Goal: Use online tool/utility

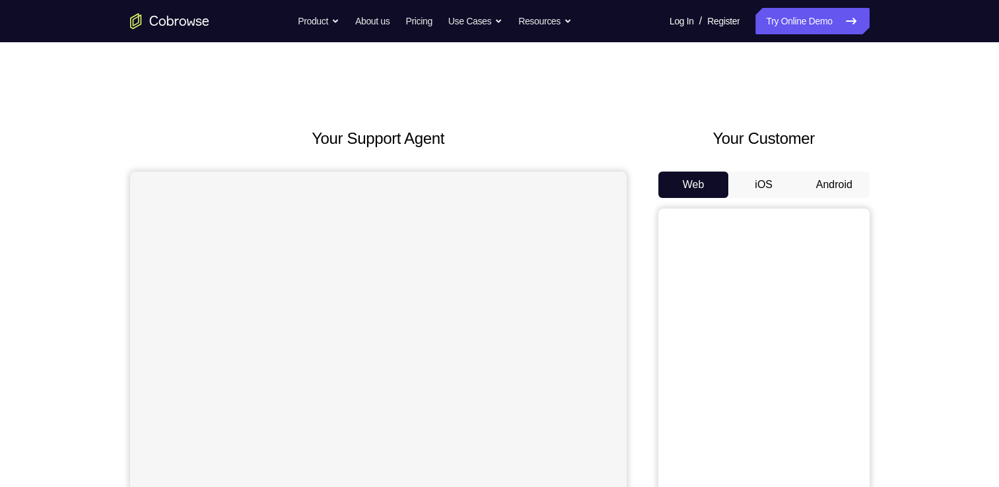
click at [856, 188] on button "Android" at bounding box center [834, 185] width 71 height 26
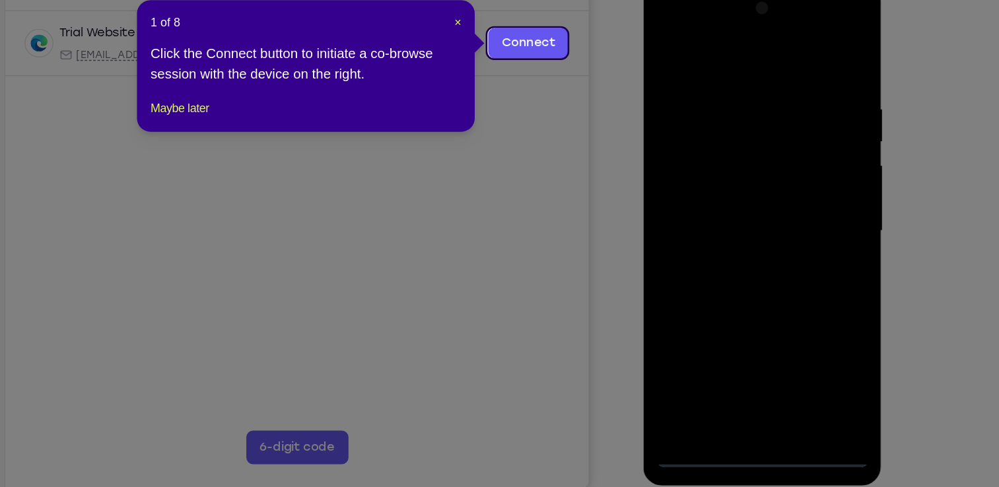
click at [519, 110] on header "1 of 8 ×" at bounding box center [405, 107] width 243 height 13
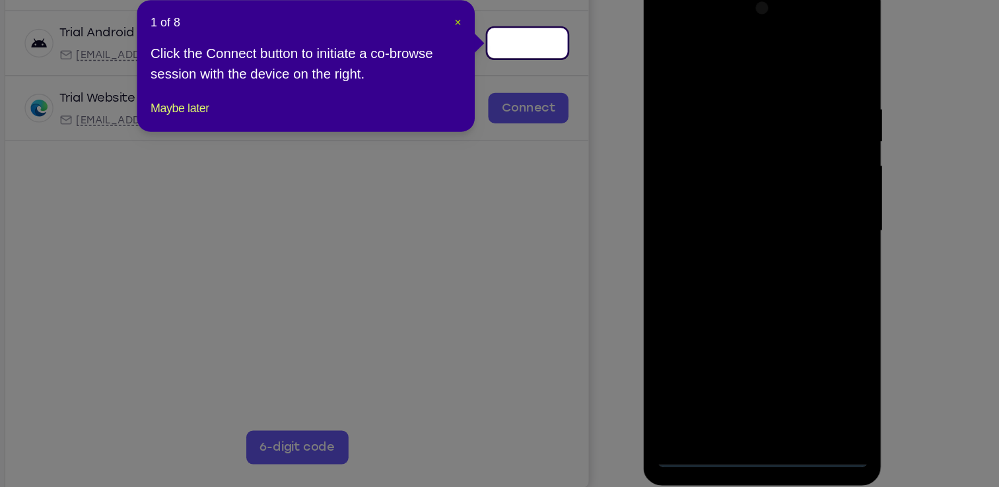
click at [523, 108] on span "×" at bounding box center [524, 107] width 5 height 11
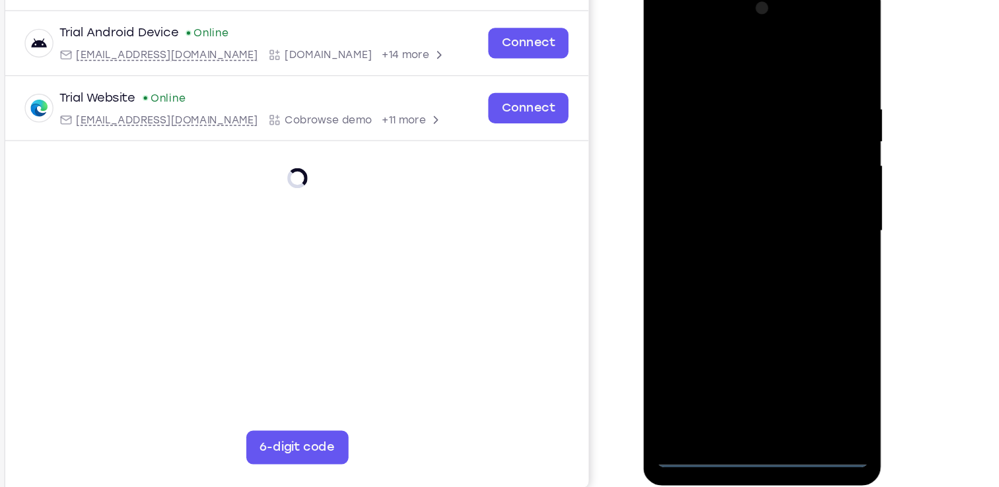
click at [734, 350] on div at bounding box center [736, 178] width 166 height 370
click at [793, 295] on div at bounding box center [736, 178] width 166 height 370
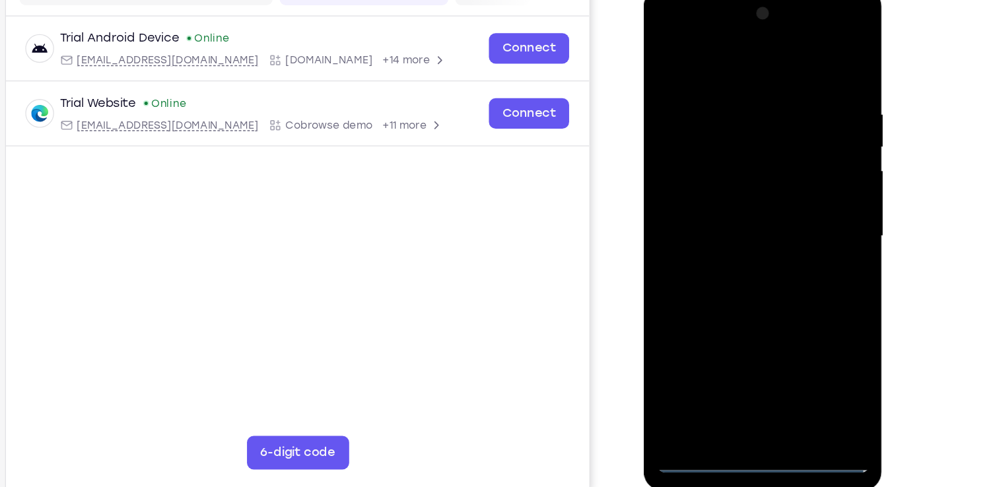
scroll to position [142, 0]
click at [734, 52] on div at bounding box center [737, 184] width 166 height 370
click at [791, 170] on div at bounding box center [737, 184] width 166 height 370
click at [722, 209] on div at bounding box center [737, 184] width 166 height 370
click at [719, 164] on div at bounding box center [737, 184] width 166 height 370
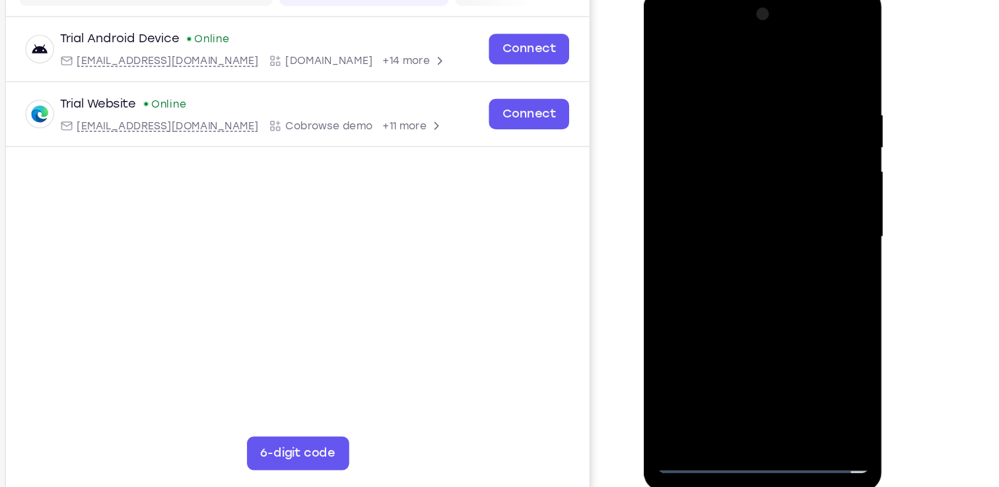
click at [703, 155] on div at bounding box center [737, 184] width 166 height 370
click at [706, 179] on div at bounding box center [737, 184] width 166 height 370
click at [777, 229] on div at bounding box center [737, 184] width 166 height 370
click at [749, 221] on div at bounding box center [737, 184] width 166 height 370
drag, startPoint x: 742, startPoint y: 54, endPoint x: 737, endPoint y: -24, distance: 78.8
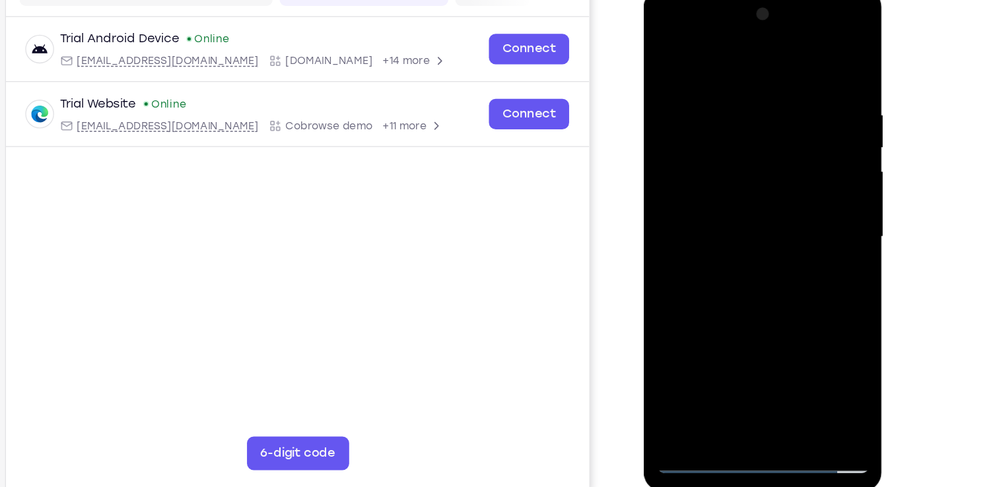
click at [737, 0] on html "Online web based iOS Simulators and Android Emulators. Run iPhone, iPad, Mobile…" at bounding box center [738, 187] width 188 height 396
click at [721, 217] on div at bounding box center [737, 184] width 166 height 370
click at [732, 246] on div at bounding box center [737, 184] width 166 height 370
click at [718, 118] on div at bounding box center [737, 184] width 166 height 370
click at [731, 149] on div at bounding box center [737, 184] width 166 height 370
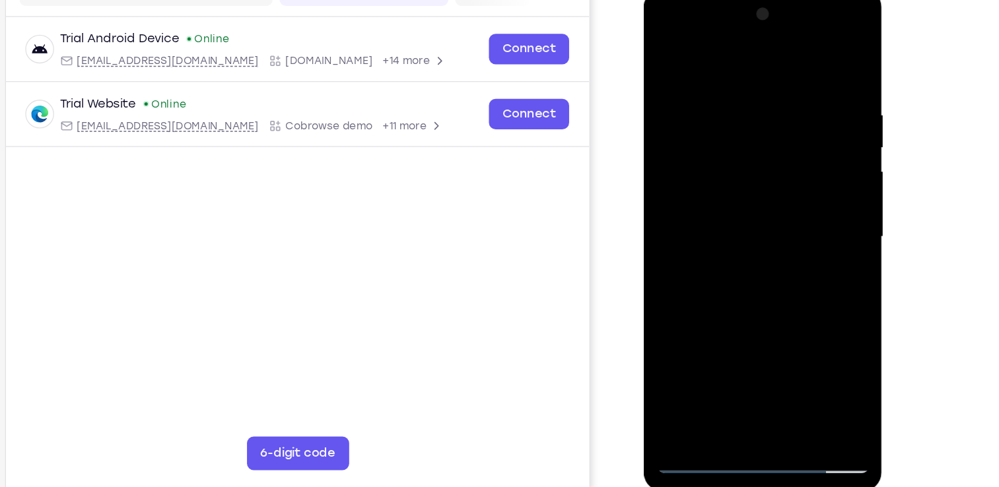
click at [756, 148] on div at bounding box center [737, 184] width 166 height 370
click at [693, 166] on div at bounding box center [737, 184] width 166 height 370
click at [808, 63] on div at bounding box center [737, 184] width 166 height 370
click at [720, 217] on div at bounding box center [737, 184] width 166 height 370
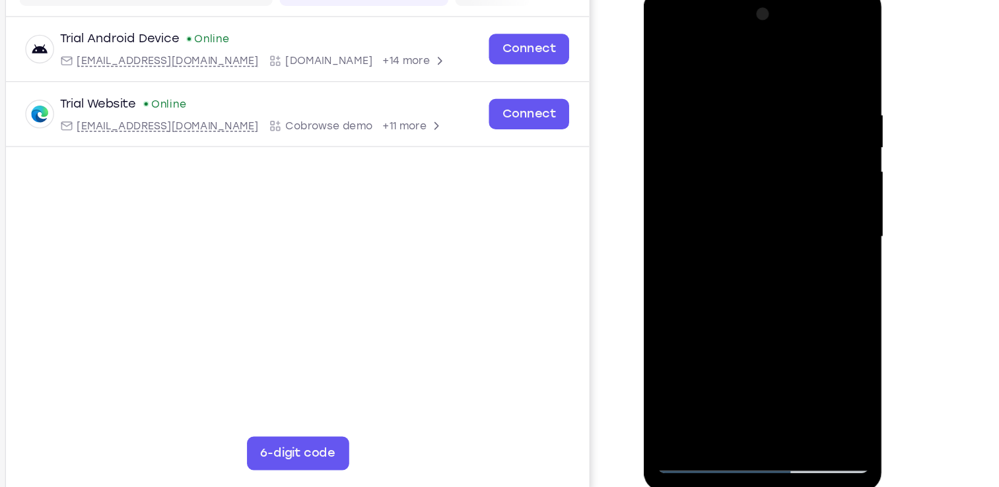
click at [720, 217] on div at bounding box center [737, 184] width 166 height 370
click at [716, 84] on div at bounding box center [737, 184] width 166 height 370
click at [810, 163] on div at bounding box center [737, 184] width 166 height 370
click at [800, 228] on div at bounding box center [737, 184] width 166 height 370
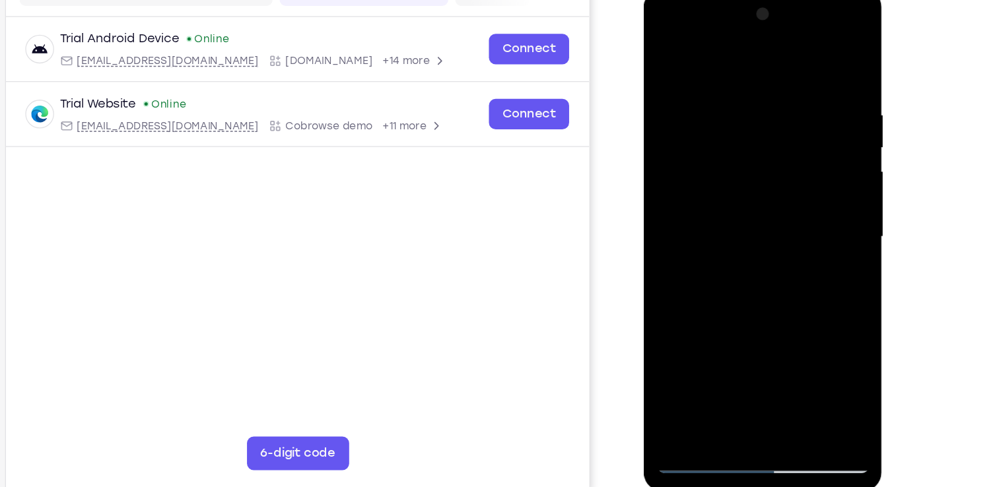
click at [789, 332] on div at bounding box center [737, 184] width 166 height 370
click at [678, 235] on div at bounding box center [737, 184] width 166 height 370
click at [806, 164] on div at bounding box center [737, 184] width 166 height 370
click at [793, 96] on div at bounding box center [737, 184] width 166 height 370
click at [795, 169] on div at bounding box center [737, 184] width 166 height 370
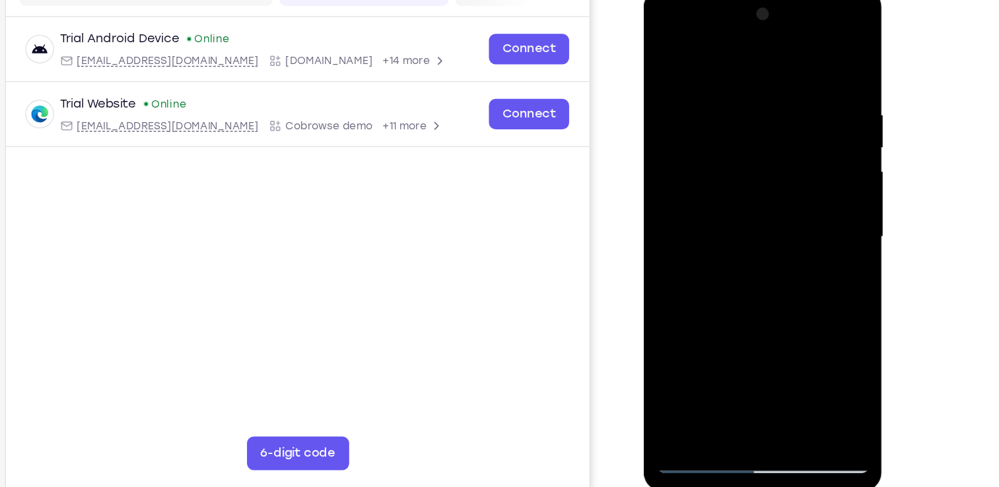
click at [795, 169] on div at bounding box center [737, 184] width 166 height 370
click at [804, 57] on div at bounding box center [737, 184] width 166 height 370
click at [770, 338] on div at bounding box center [737, 184] width 166 height 370
click at [737, 250] on div at bounding box center [737, 184] width 166 height 370
click at [724, 172] on div at bounding box center [737, 184] width 166 height 370
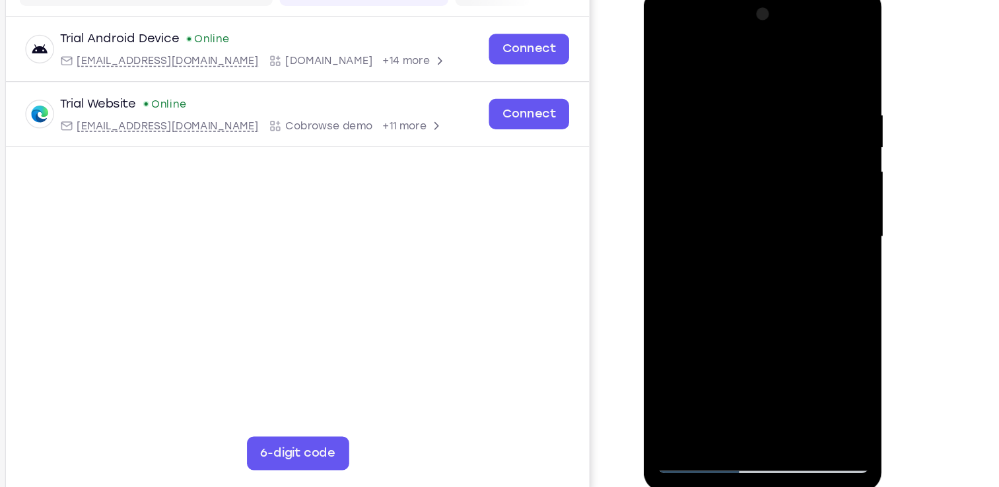
click at [696, 333] on div at bounding box center [737, 184] width 166 height 370
click at [743, 174] on div at bounding box center [737, 184] width 166 height 370
click at [746, 291] on div at bounding box center [737, 184] width 166 height 370
click at [799, 213] on div at bounding box center [737, 184] width 166 height 370
click at [752, 127] on div at bounding box center [737, 184] width 166 height 370
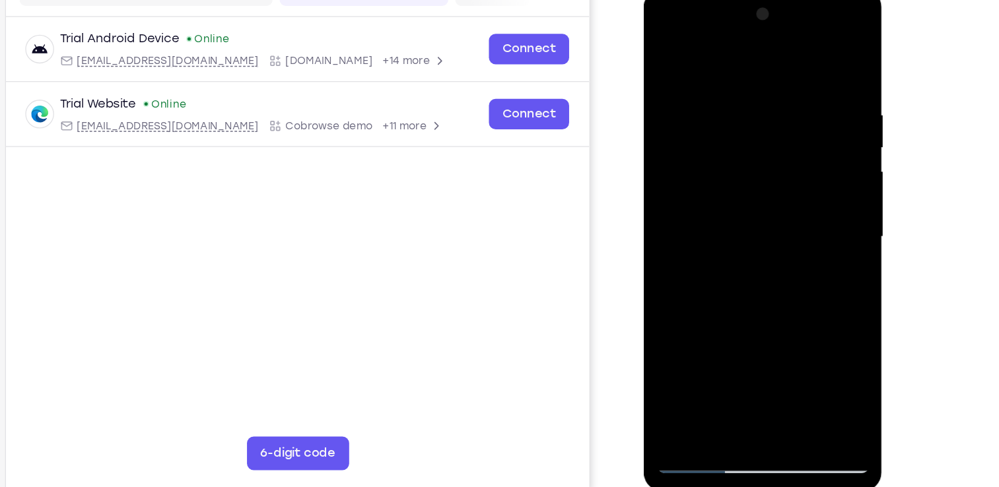
click at [757, 242] on div at bounding box center [737, 184] width 166 height 370
click at [802, 213] on div at bounding box center [737, 184] width 166 height 370
click at [662, 48] on div at bounding box center [737, 184] width 166 height 370
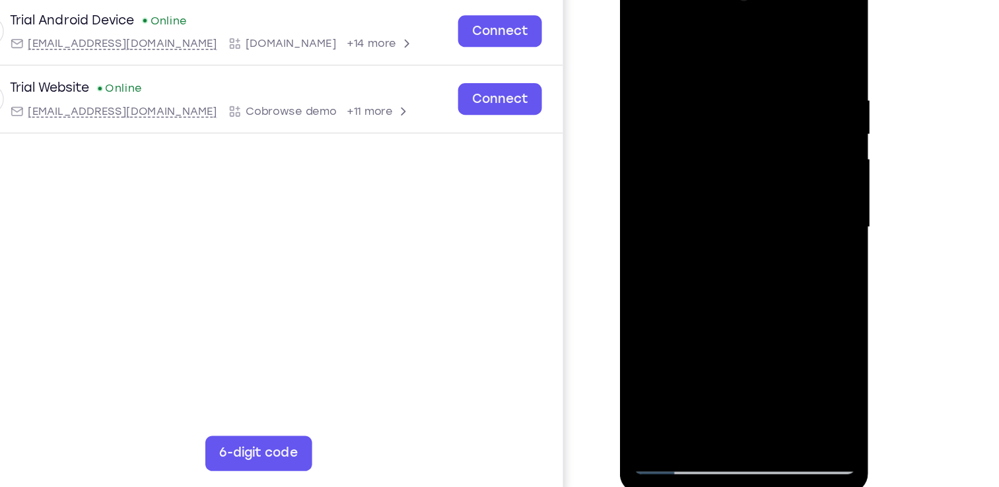
scroll to position [139, 0]
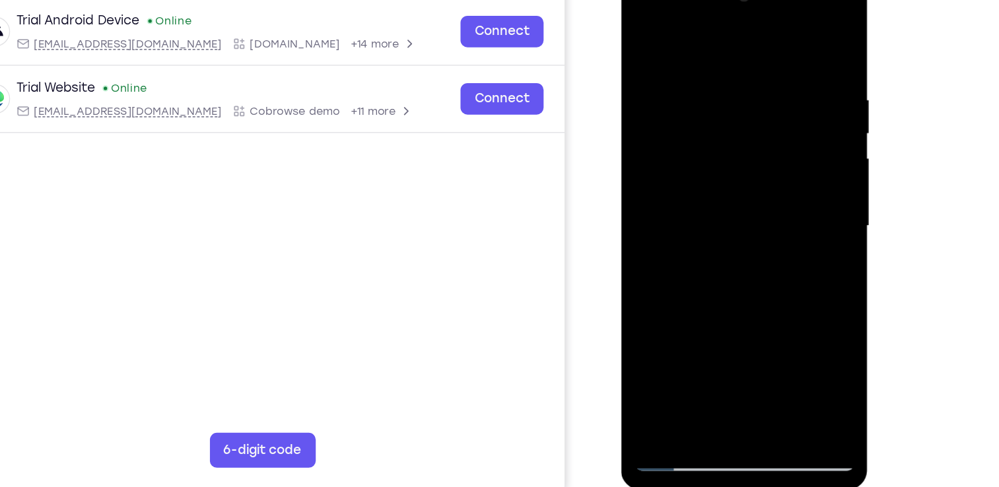
click at [644, 26] on div at bounding box center [714, 164] width 166 height 370
click at [650, 318] on div at bounding box center [714, 164] width 166 height 370
click at [787, 28] on div at bounding box center [714, 164] width 166 height 370
click at [640, 30] on div at bounding box center [714, 164] width 166 height 370
click at [652, 318] on div at bounding box center [714, 164] width 166 height 370
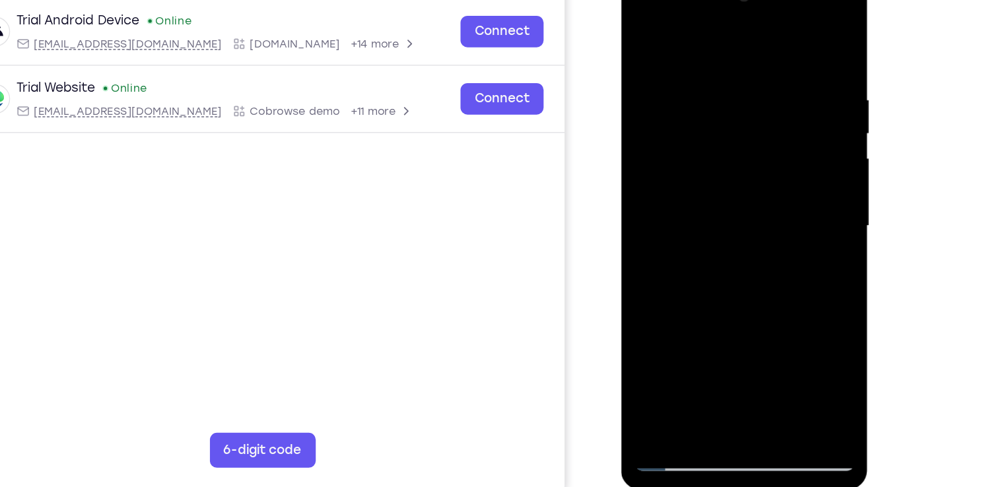
click at [652, 318] on div at bounding box center [714, 164] width 166 height 370
drag, startPoint x: 716, startPoint y: 32, endPoint x: 710, endPoint y: 260, distance: 227.3
click at [710, 260] on div at bounding box center [714, 164] width 166 height 370
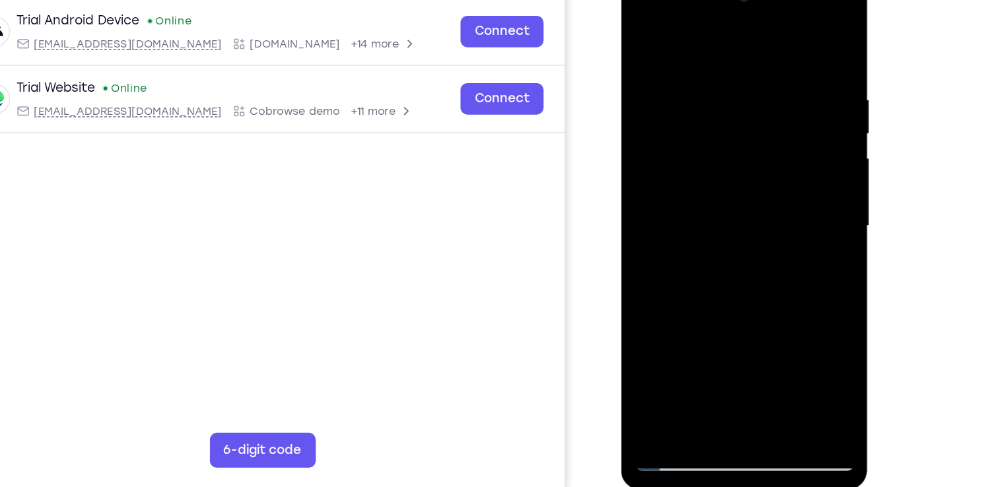
click at [696, 61] on div at bounding box center [714, 164] width 166 height 370
click at [781, 135] on div at bounding box center [714, 164] width 166 height 370
click at [708, 164] on div at bounding box center [714, 164] width 166 height 370
click at [714, 143] on div at bounding box center [714, 164] width 166 height 370
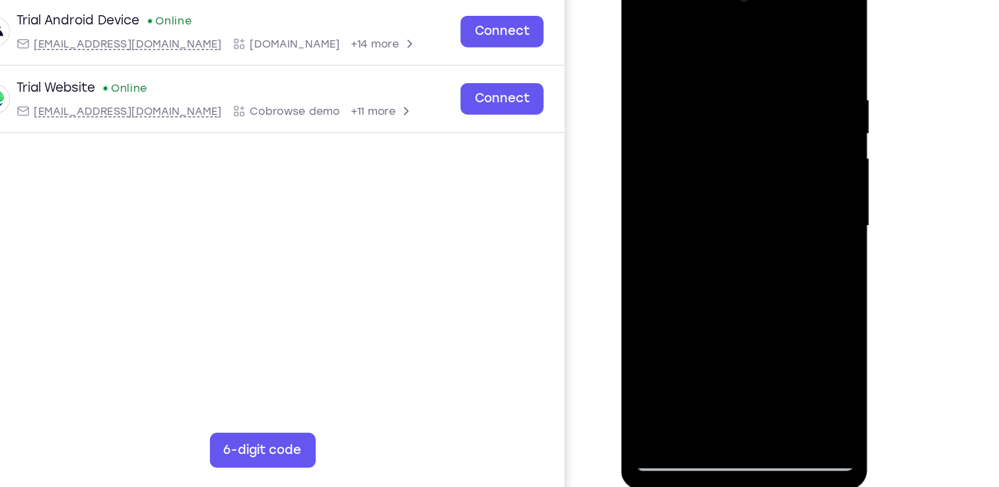
click at [785, 280] on div at bounding box center [714, 164] width 166 height 370
click at [642, 28] on div at bounding box center [714, 164] width 166 height 370
click at [782, 121] on div at bounding box center [714, 164] width 166 height 370
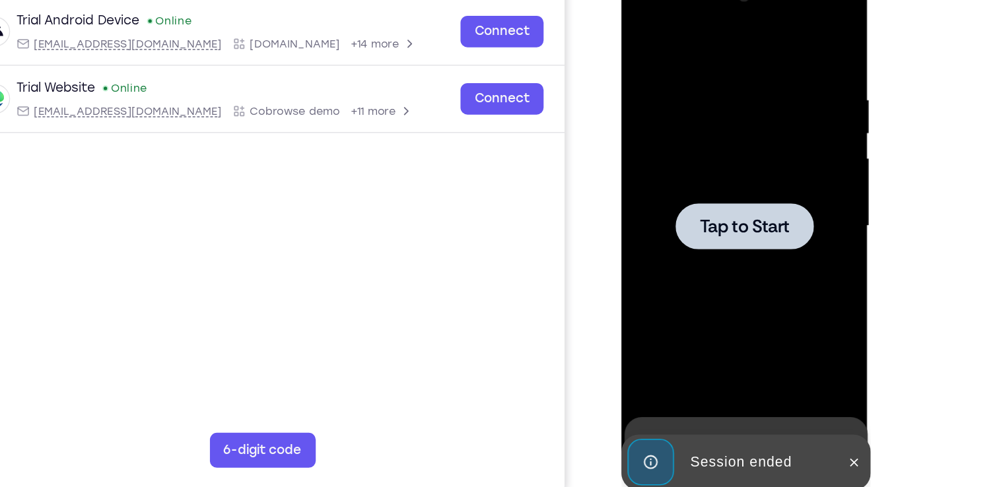
click at [724, 147] on div at bounding box center [715, 163] width 104 height 35
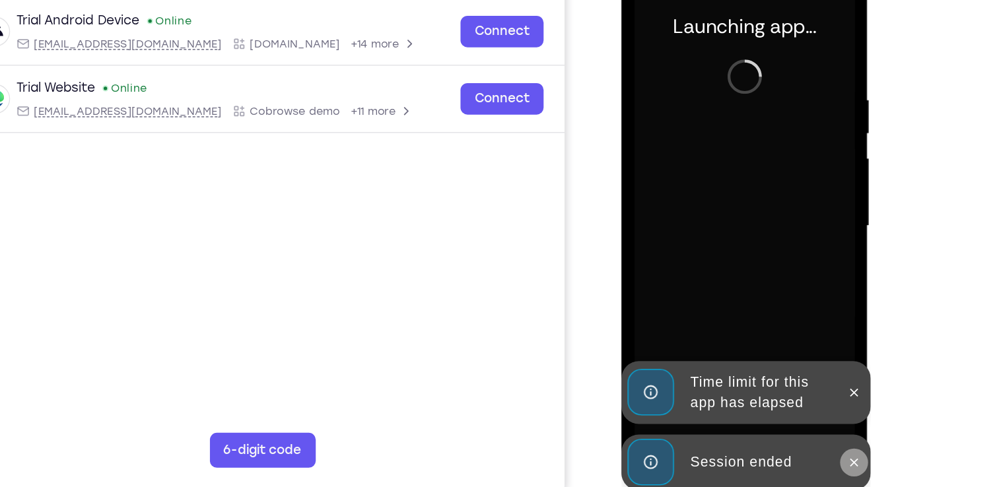
click at [796, 343] on icon at bounding box center [798, 342] width 6 height 6
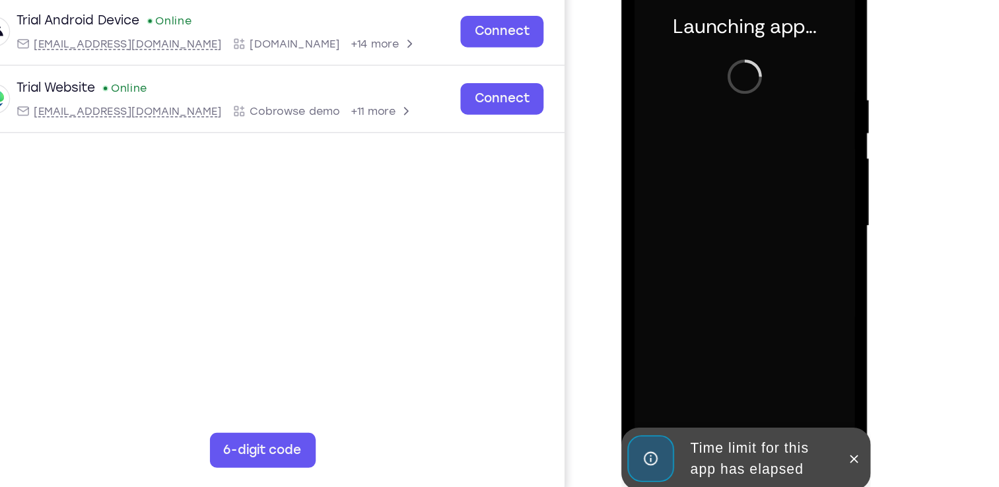
click at [796, 343] on icon at bounding box center [797, 339] width 11 height 11
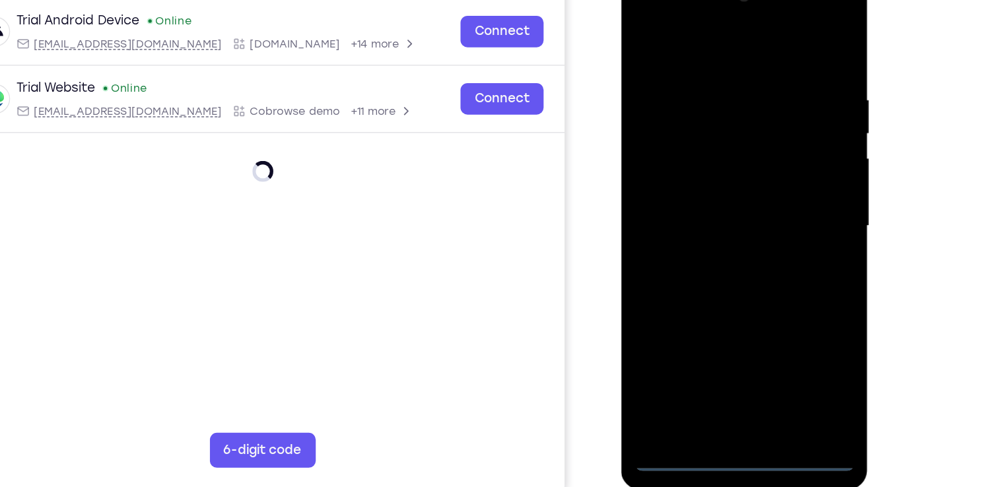
click at [710, 335] on div at bounding box center [714, 164] width 166 height 370
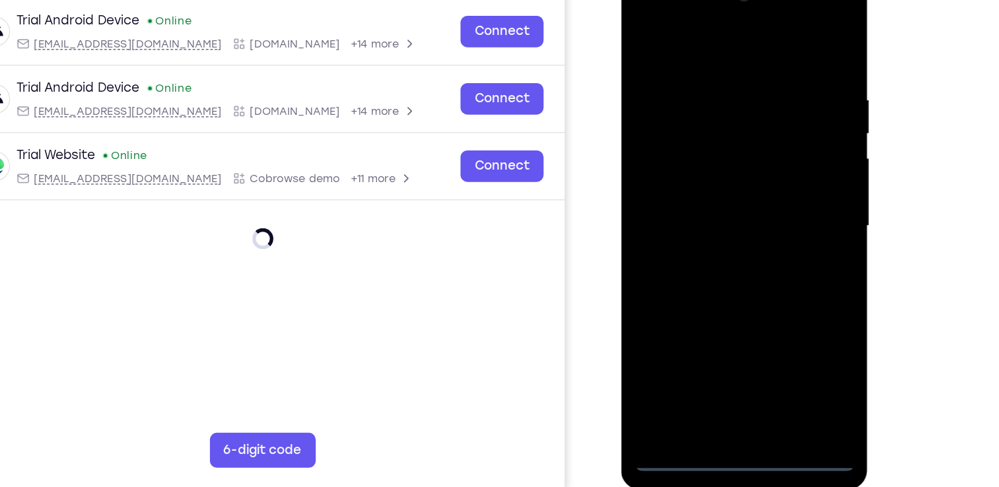
click at [772, 279] on div at bounding box center [714, 164] width 166 height 370
click at [706, 30] on div at bounding box center [714, 164] width 166 height 370
click at [770, 155] on div at bounding box center [714, 164] width 166 height 370
click at [696, 189] on div at bounding box center [714, 164] width 166 height 370
click at [703, 148] on div at bounding box center [714, 164] width 166 height 370
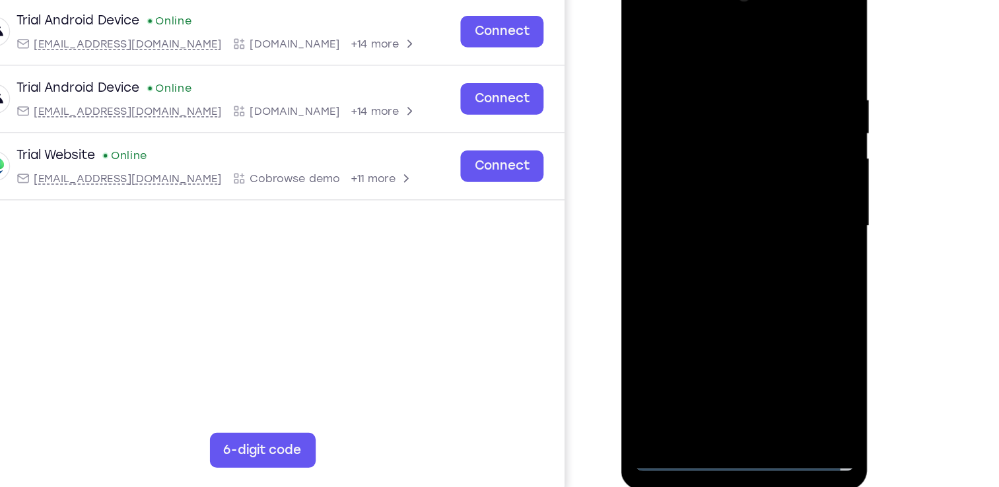
click at [686, 134] on div at bounding box center [714, 164] width 166 height 370
click at [712, 162] on div at bounding box center [714, 164] width 166 height 370
click at [748, 205] on div at bounding box center [714, 164] width 166 height 370
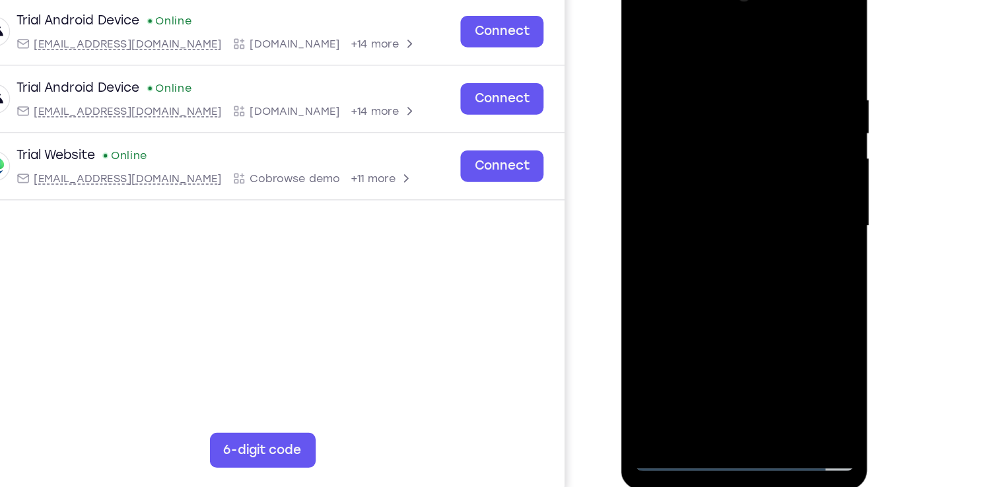
drag, startPoint x: 714, startPoint y: 38, endPoint x: 725, endPoint y: -44, distance: 82.6
click at [725, 0] on html "Online web based iOS Simulators and Android Emulators. Run iPhone, iPad, Mobile…" at bounding box center [716, 167] width 188 height 396
click at [711, 227] on div at bounding box center [714, 164] width 166 height 370
click at [710, 151] on div at bounding box center [714, 164] width 166 height 370
click at [700, 95] on div at bounding box center [714, 164] width 166 height 370
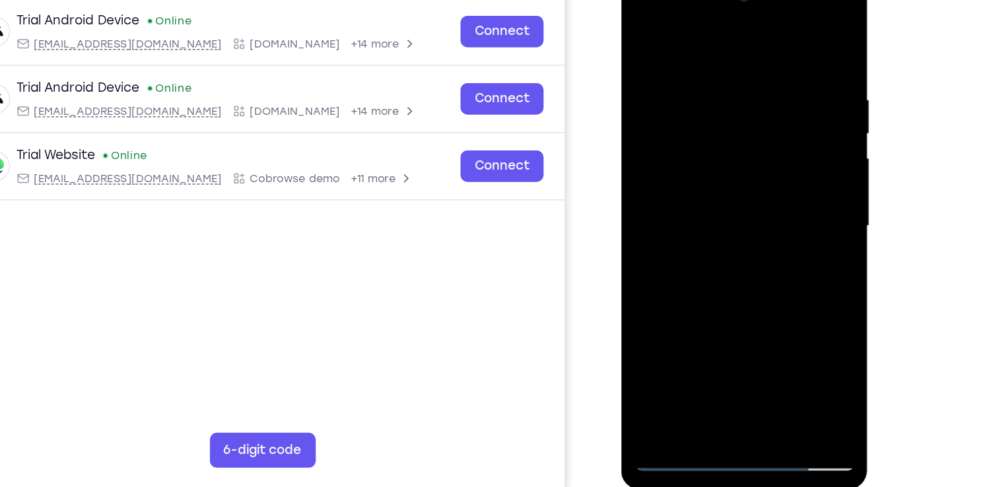
click at [697, 126] on div at bounding box center [714, 164] width 166 height 370
click at [737, 148] on div at bounding box center [714, 164] width 166 height 370
click at [783, 46] on div at bounding box center [714, 164] width 166 height 370
click at [700, 57] on div at bounding box center [714, 164] width 166 height 370
click at [785, 316] on div at bounding box center [714, 164] width 166 height 370
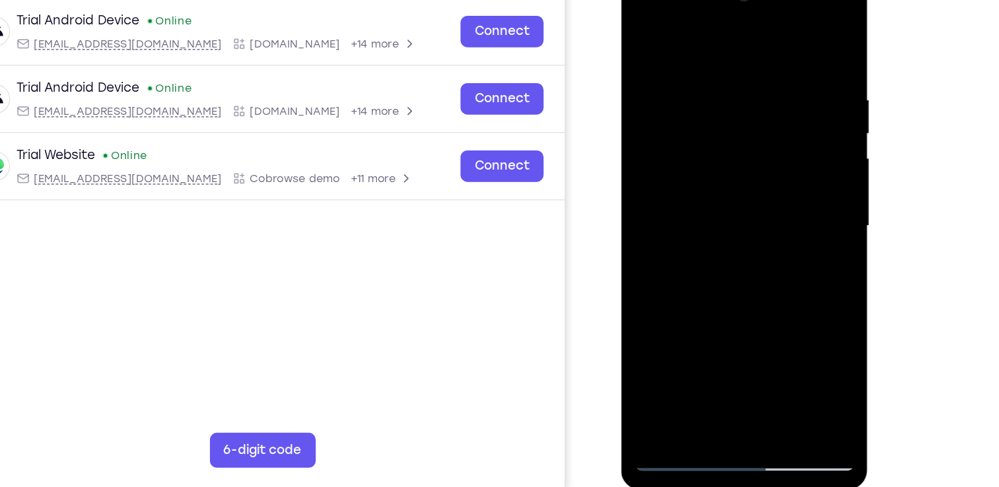
click at [779, 198] on div at bounding box center [714, 164] width 166 height 370
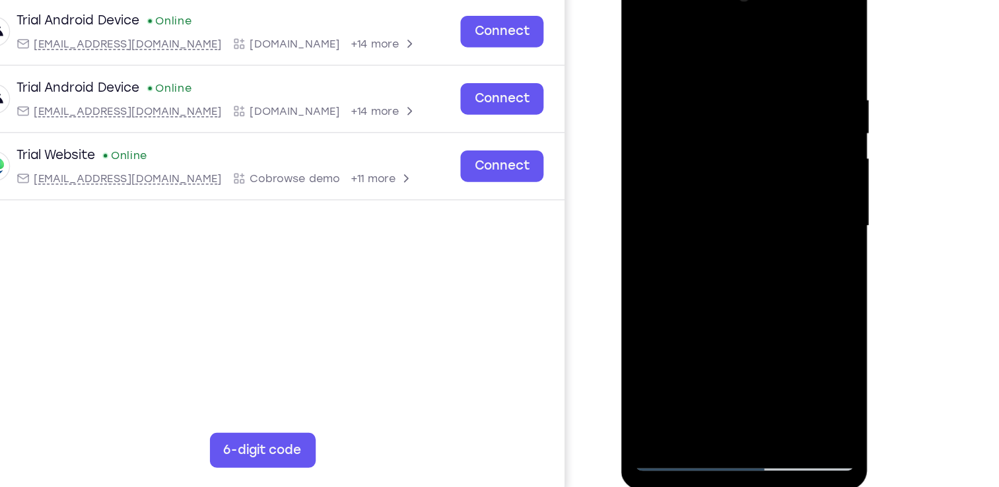
click at [779, 198] on div at bounding box center [714, 164] width 166 height 370
click at [780, 34] on div at bounding box center [714, 164] width 166 height 370
drag, startPoint x: 723, startPoint y: 260, endPoint x: 721, endPoint y: 335, distance: 75.3
click at [721, 335] on div at bounding box center [714, 164] width 166 height 370
click at [776, 61] on div at bounding box center [714, 164] width 166 height 370
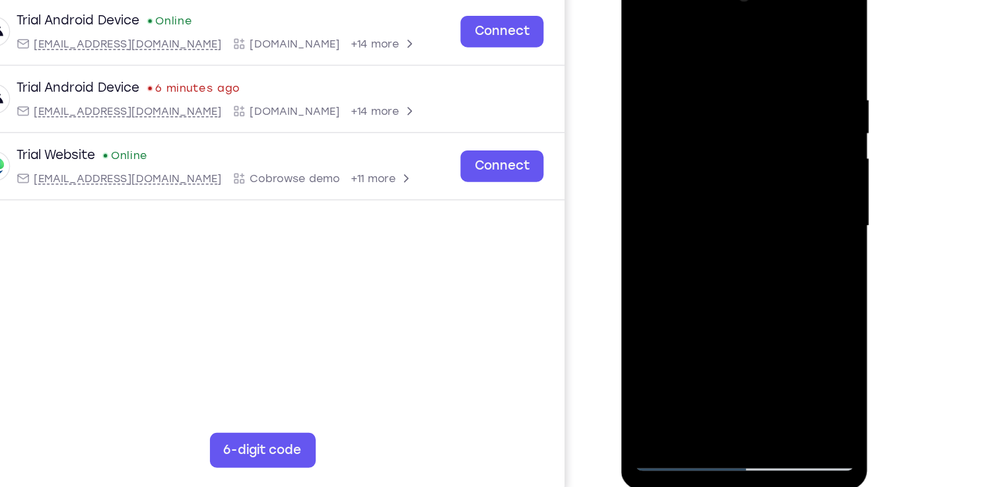
click at [783, 33] on div at bounding box center [714, 164] width 166 height 370
drag, startPoint x: 779, startPoint y: 52, endPoint x: 664, endPoint y: 69, distance: 116.9
click at [664, 69] on div at bounding box center [714, 164] width 166 height 370
drag, startPoint x: 688, startPoint y: 255, endPoint x: 713, endPoint y: 30, distance: 226.7
click at [713, 30] on div at bounding box center [714, 164] width 166 height 370
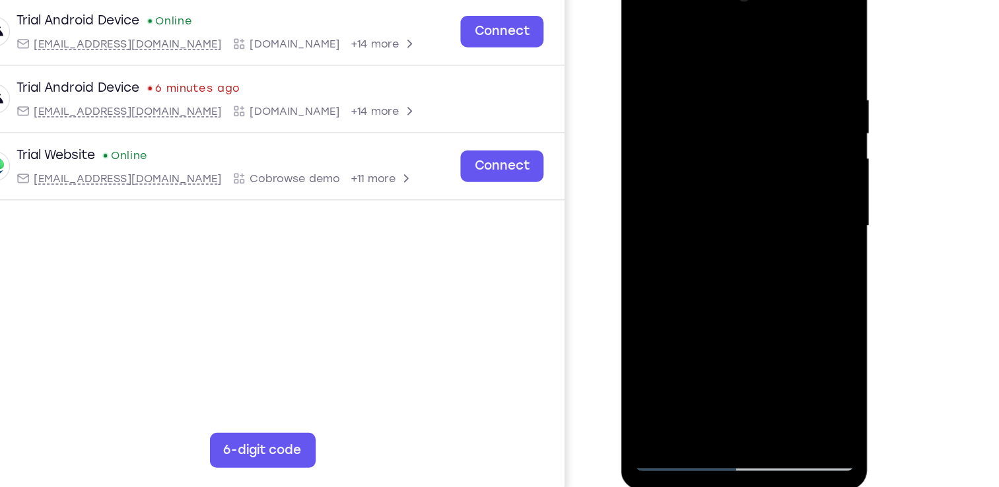
drag, startPoint x: 715, startPoint y: 268, endPoint x: 738, endPoint y: 50, distance: 219.9
click at [738, 50] on div at bounding box center [714, 164] width 166 height 370
click at [789, 79] on div at bounding box center [714, 164] width 166 height 370
drag, startPoint x: 721, startPoint y: 75, endPoint x: 710, endPoint y: 205, distance: 130.0
click at [710, 205] on div at bounding box center [714, 164] width 166 height 370
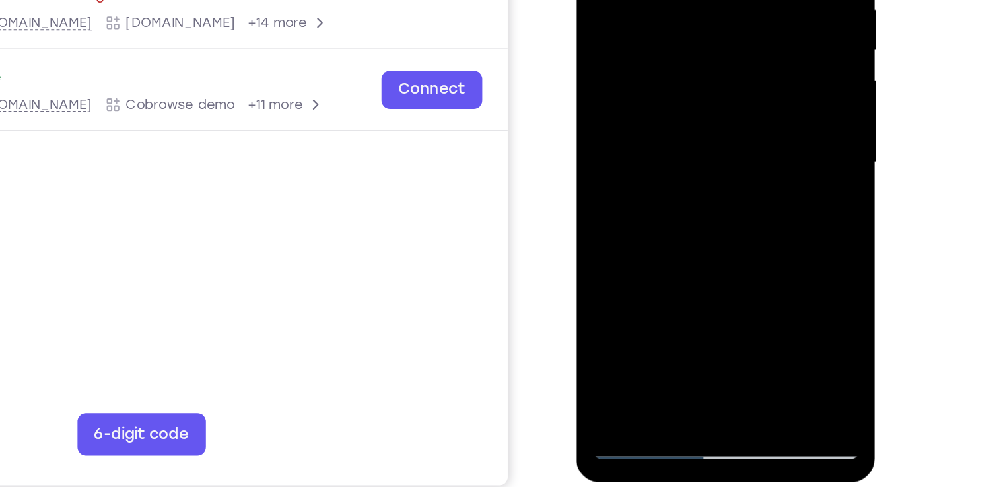
click at [742, 84] on div at bounding box center [670, 45] width 166 height 370
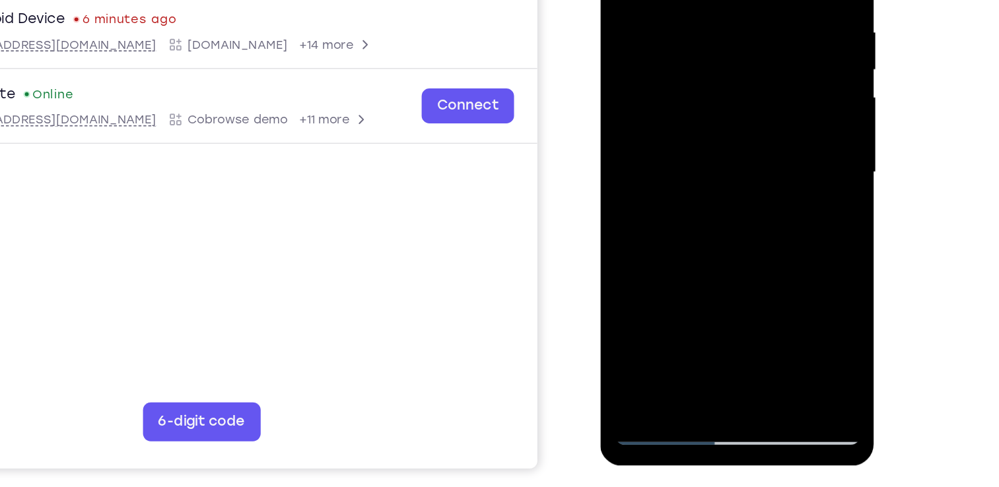
scroll to position [139, 0]
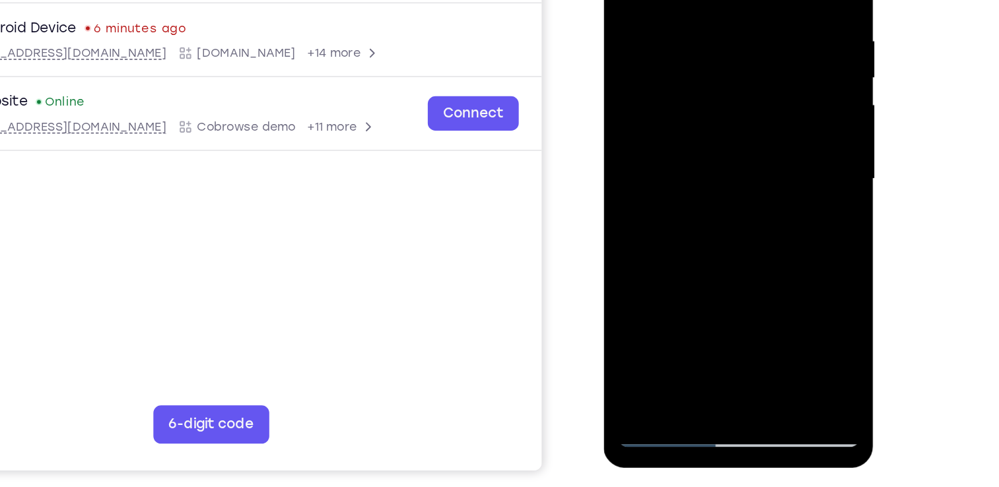
click at [769, 132] on div at bounding box center [697, 92] width 166 height 370
click at [772, 129] on div at bounding box center [697, 92] width 166 height 370
drag, startPoint x: 716, startPoint y: 179, endPoint x: 708, endPoint y: -44, distance: 223.4
click at [708, 0] on div at bounding box center [697, 92] width 166 height 370
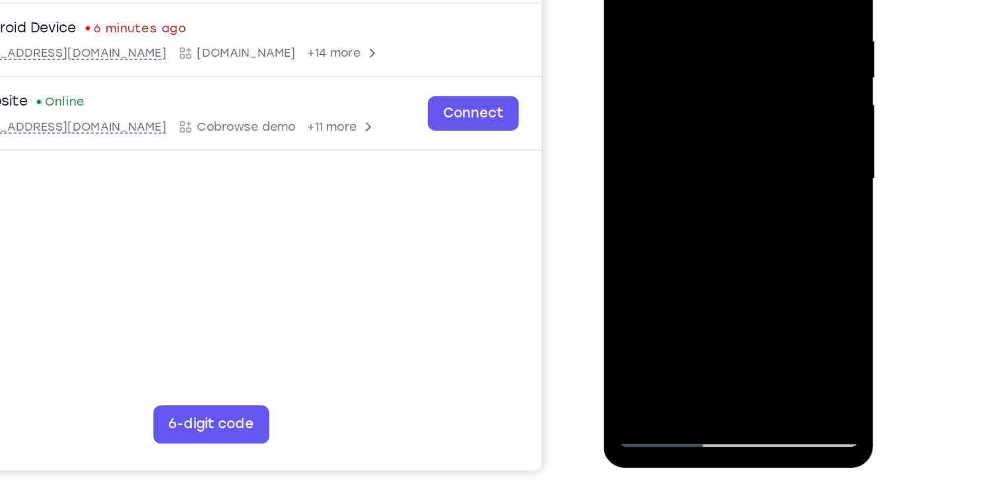
drag, startPoint x: 705, startPoint y: 200, endPoint x: 709, endPoint y: -65, distance: 265.6
click at [709, 0] on div at bounding box center [697, 92] width 166 height 370
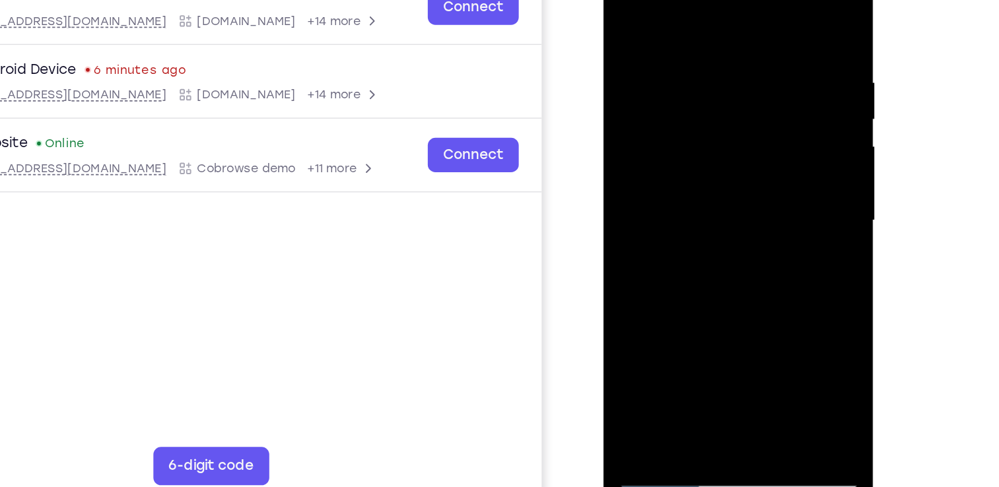
drag, startPoint x: 698, startPoint y: 244, endPoint x: 698, endPoint y: 77, distance: 166.5
click at [698, 77] on div at bounding box center [697, 134] width 166 height 370
drag, startPoint x: 701, startPoint y: 240, endPoint x: 704, endPoint y: 69, distance: 171.1
click at [704, 69] on div at bounding box center [697, 134] width 166 height 370
click at [624, 112] on div at bounding box center [697, 134] width 166 height 370
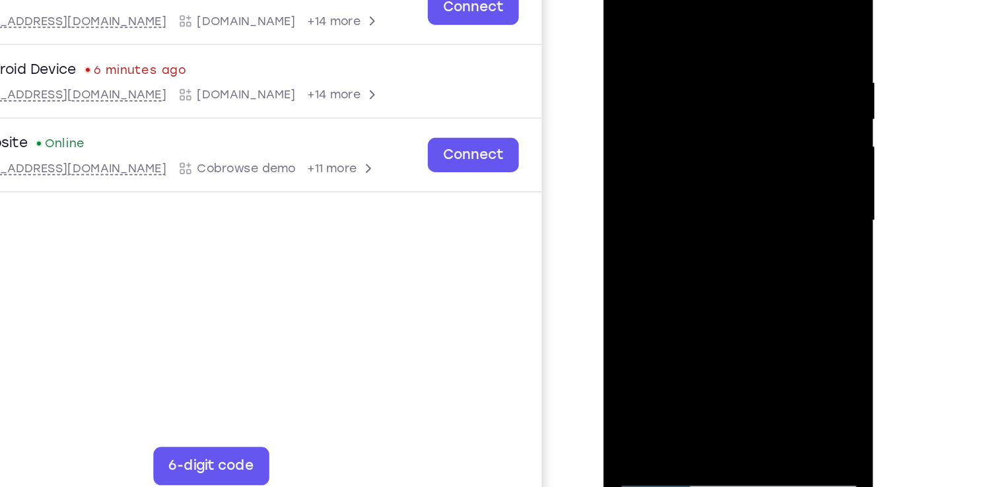
drag, startPoint x: 699, startPoint y: 222, endPoint x: 701, endPoint y: 30, distance: 192.2
click at [701, 30] on div at bounding box center [697, 134] width 166 height 370
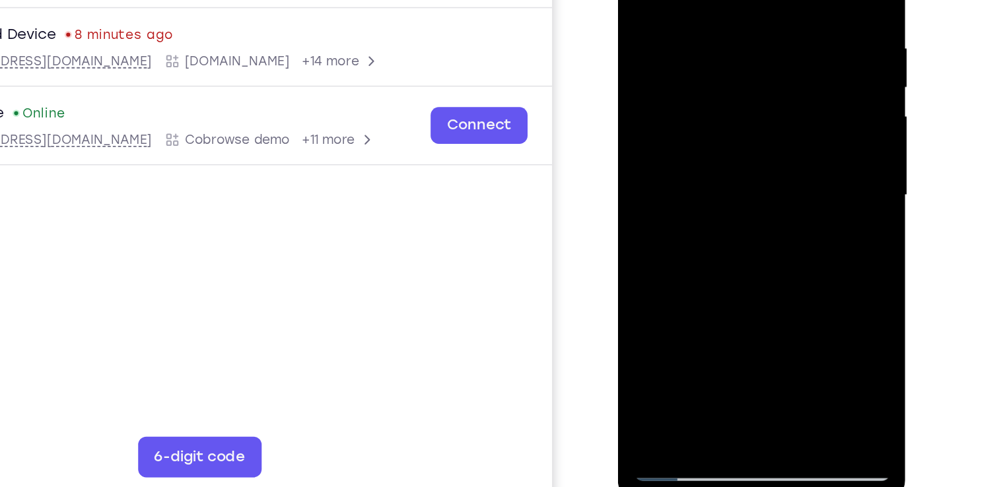
click at [785, 49] on div at bounding box center [711, 90] width 166 height 370
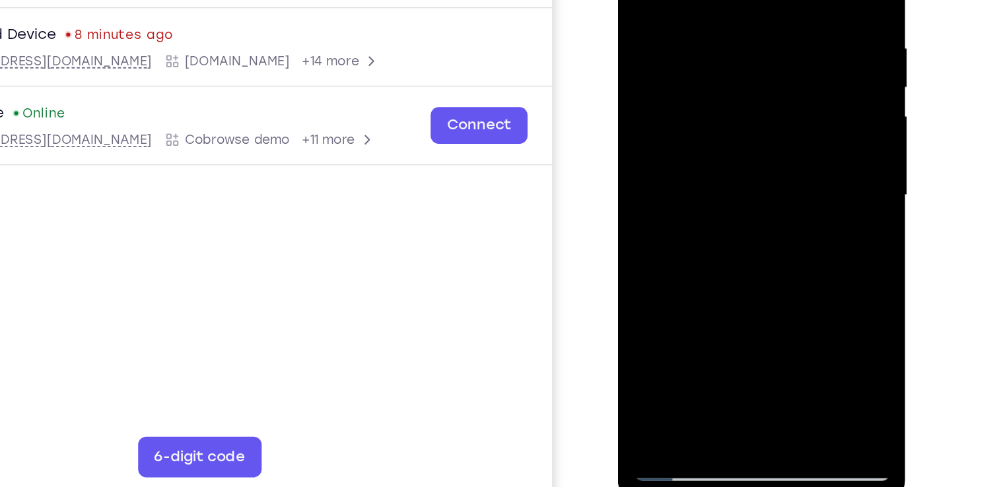
click at [785, 49] on div at bounding box center [711, 90] width 166 height 370
click at [639, 172] on div at bounding box center [711, 90] width 166 height 370
drag, startPoint x: 707, startPoint y: 194, endPoint x: 717, endPoint y: 42, distance: 152.2
click at [717, 42] on div at bounding box center [711, 90] width 166 height 370
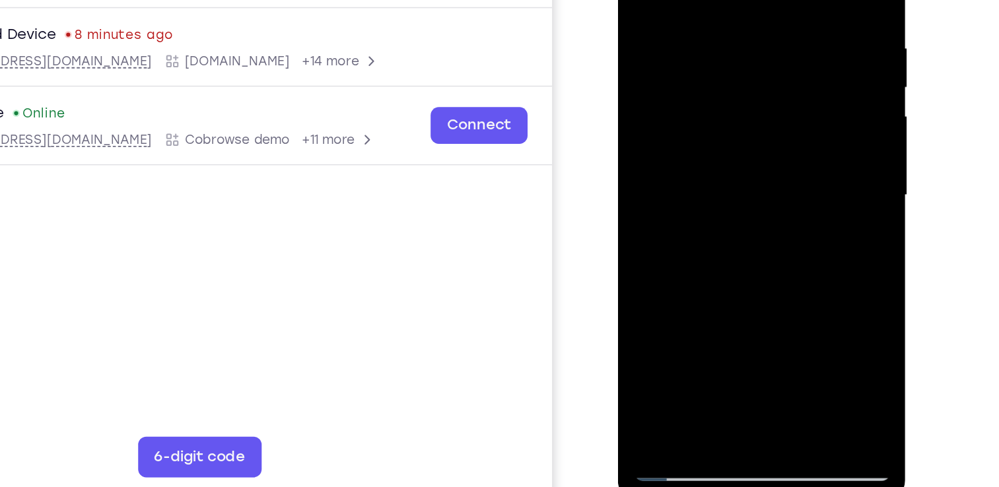
click at [688, 213] on div at bounding box center [711, 90] width 166 height 370
drag, startPoint x: 688, startPoint y: 213, endPoint x: 714, endPoint y: 38, distance: 176.4
click at [714, 38] on div at bounding box center [711, 90] width 166 height 370
drag, startPoint x: 710, startPoint y: 165, endPoint x: 704, endPoint y: 30, distance: 134.9
click at [704, 30] on div at bounding box center [711, 90] width 166 height 370
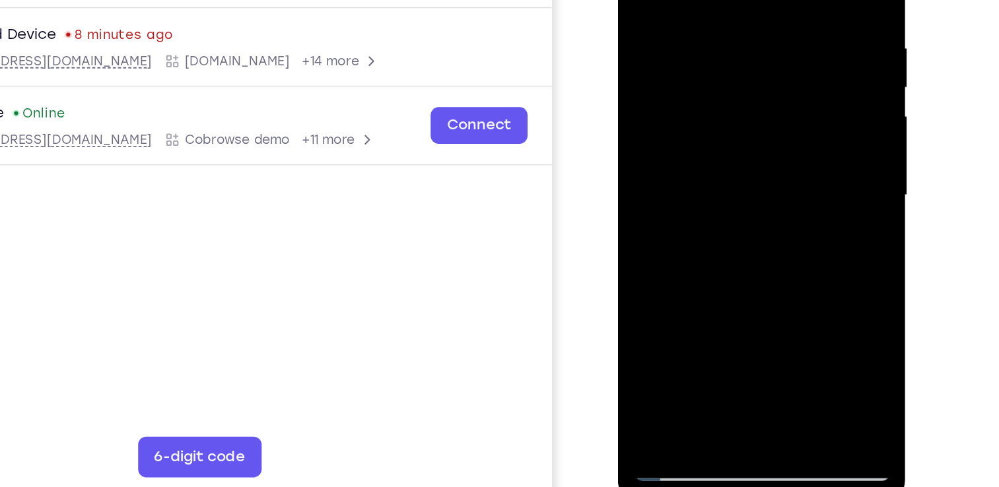
drag, startPoint x: 711, startPoint y: 178, endPoint x: 725, endPoint y: 42, distance: 137.4
click at [725, 42] on div at bounding box center [711, 90] width 166 height 370
click at [787, 75] on div at bounding box center [711, 90] width 166 height 370
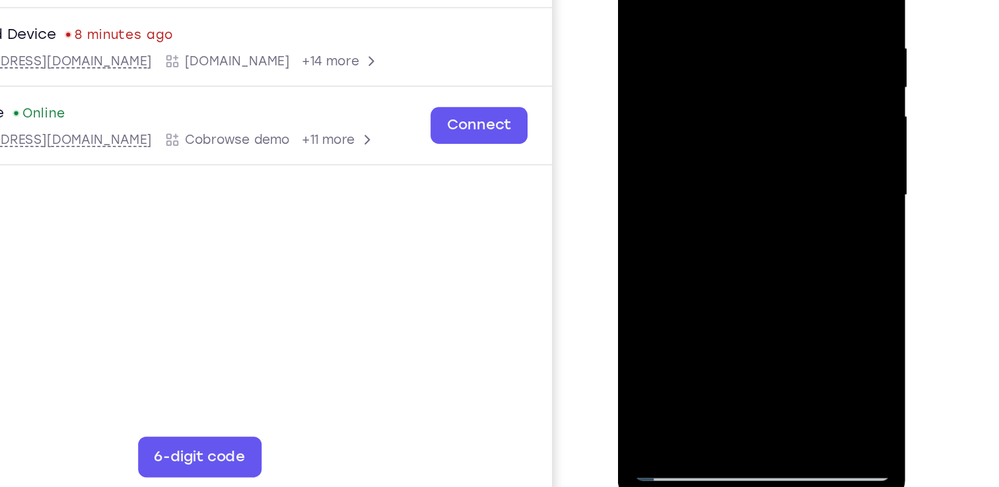
click at [787, 75] on div at bounding box center [711, 90] width 166 height 370
drag, startPoint x: 713, startPoint y: 211, endPoint x: 706, endPoint y: 22, distance: 188.4
click at [706, 22] on div at bounding box center [711, 90] width 166 height 370
drag, startPoint x: 721, startPoint y: 187, endPoint x: 717, endPoint y: 96, distance: 90.6
click at [717, 96] on div at bounding box center [711, 90] width 166 height 370
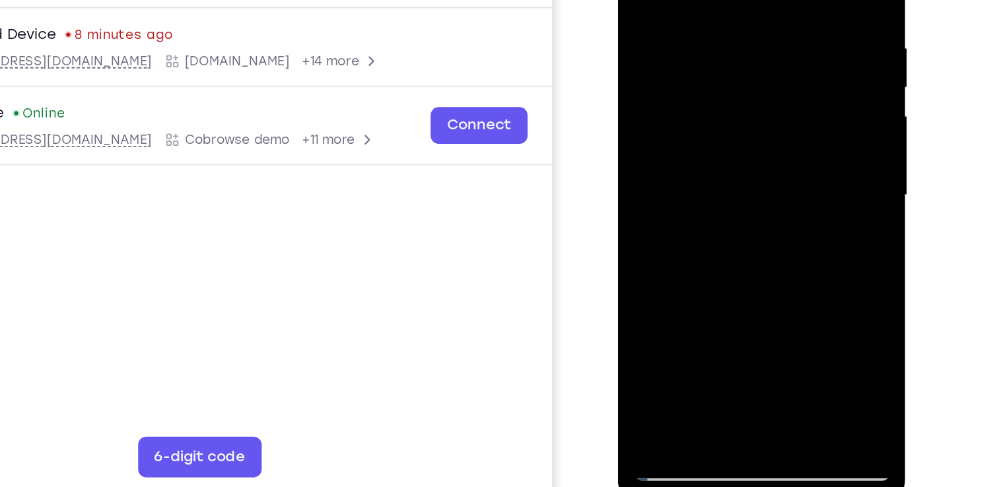
click at [787, 110] on div at bounding box center [711, 90] width 166 height 370
drag, startPoint x: 713, startPoint y: 199, endPoint x: 727, endPoint y: -23, distance: 222.4
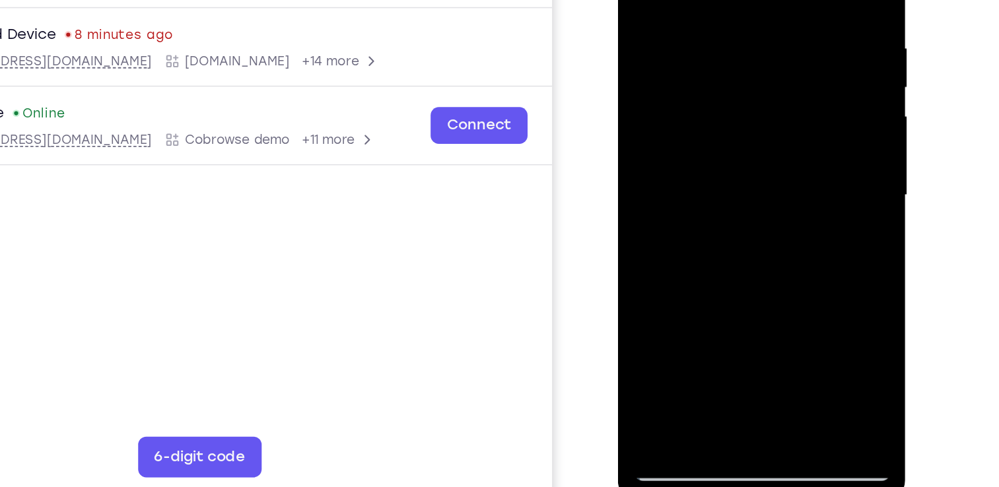
click at [727, 0] on div at bounding box center [711, 90] width 166 height 370
drag, startPoint x: 709, startPoint y: 191, endPoint x: 727, endPoint y: 44, distance: 148.4
click at [727, 44] on div at bounding box center [711, 90] width 166 height 370
drag, startPoint x: 695, startPoint y: 198, endPoint x: 740, endPoint y: -32, distance: 233.7
click at [740, 0] on div at bounding box center [711, 90] width 166 height 370
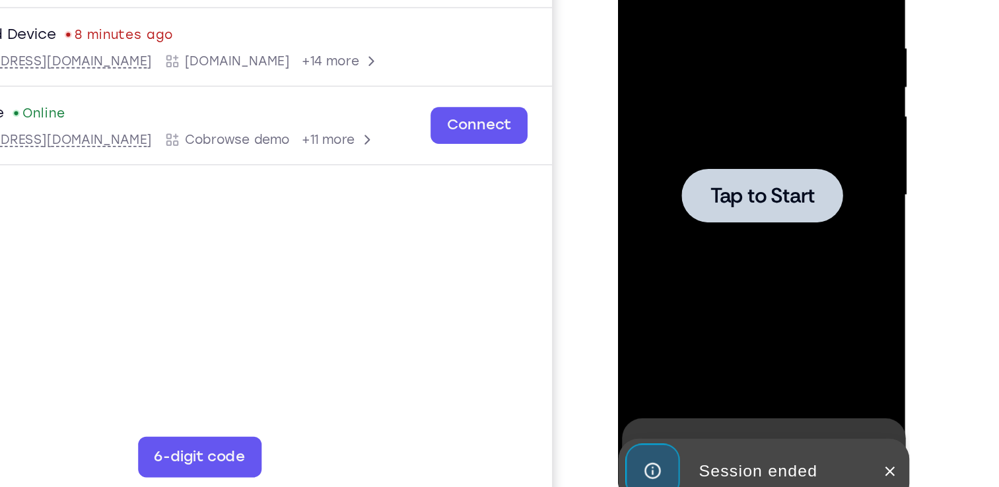
drag, startPoint x: 725, startPoint y: 205, endPoint x: 735, endPoint y: 73, distance: 132.5
